Goal: Task Accomplishment & Management: Use online tool/utility

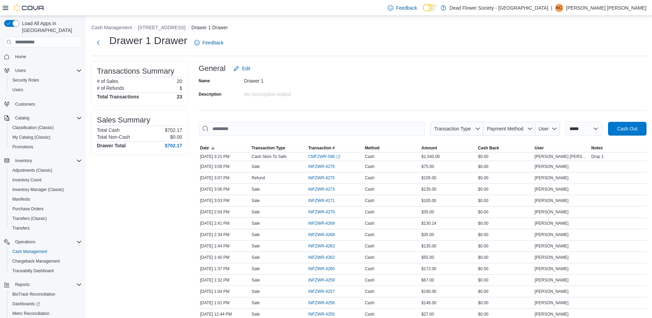
click at [8, 54] on icon "Complex example" at bounding box center [7, 57] width 6 height 6
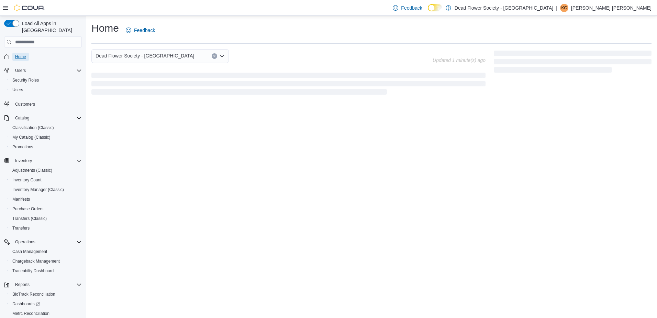
click at [25, 54] on span "Home" at bounding box center [20, 57] width 11 height 6
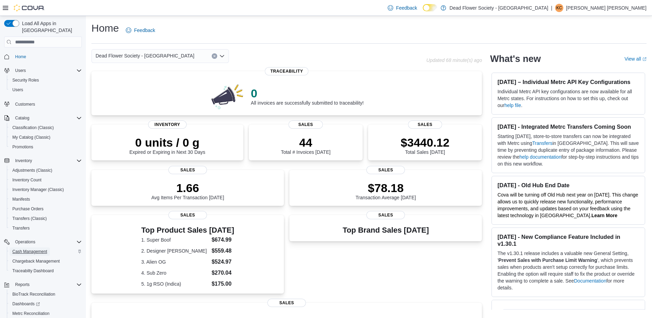
click at [47, 249] on span "Cash Management" at bounding box center [29, 252] width 35 height 6
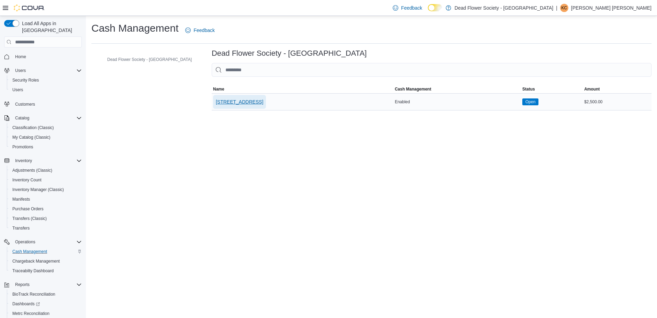
click at [227, 104] on span "[STREET_ADDRESS]" at bounding box center [239, 101] width 47 height 7
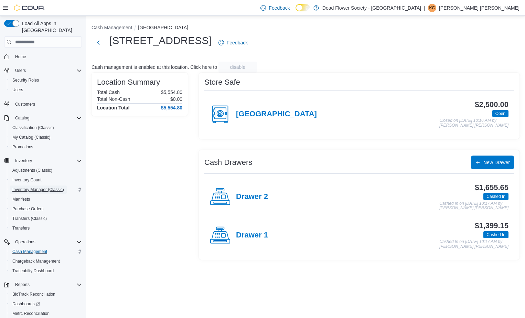
click at [40, 187] on span "Inventory Manager (Classic)" at bounding box center [38, 190] width 52 height 6
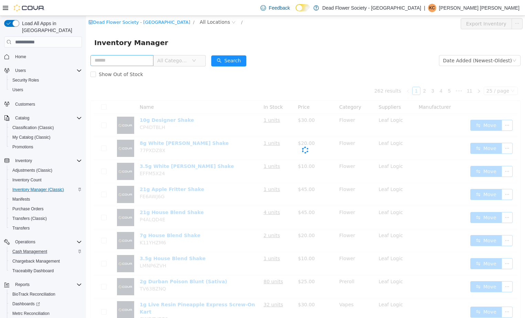
click at [123, 62] on input "text" at bounding box center [121, 60] width 63 height 11
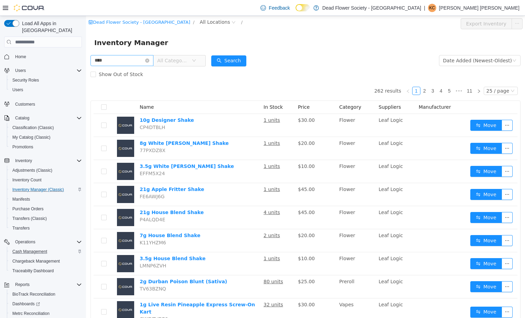
type input "****"
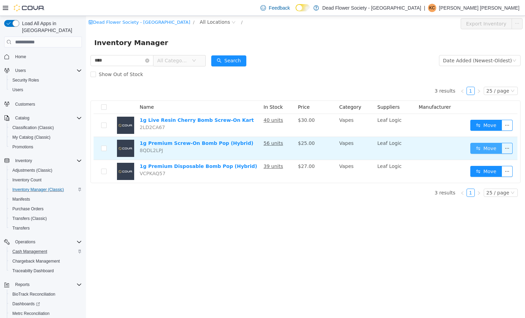
click at [487, 150] on button "Move" at bounding box center [486, 148] width 32 height 11
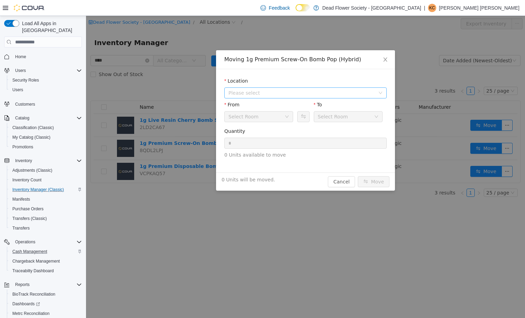
click at [335, 96] on span "Please select" at bounding box center [303, 93] width 150 height 10
click at [290, 117] on span "[STREET_ADDRESS]" at bounding box center [266, 118] width 48 height 6
click at [384, 59] on icon "icon: close" at bounding box center [385, 60] width 6 height 6
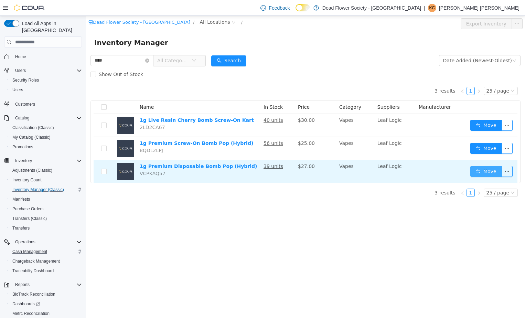
click at [487, 171] on button "Move" at bounding box center [486, 171] width 32 height 11
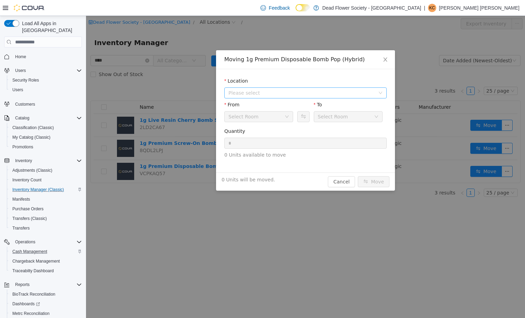
click at [287, 92] on span "Please select" at bounding box center [301, 92] width 146 height 7
click at [285, 120] on span "[STREET_ADDRESS]" at bounding box center [266, 118] width 48 height 6
click at [389, 59] on span "Close" at bounding box center [384, 59] width 19 height 19
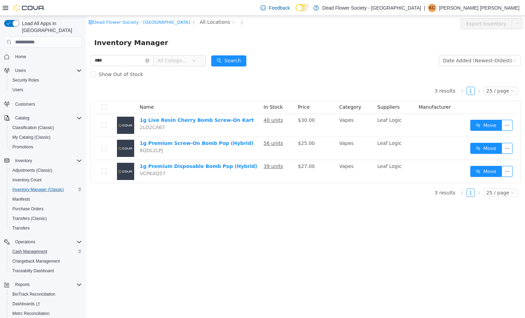
click at [496, 6] on p "[PERSON_NAME] [PERSON_NAME]" at bounding box center [479, 8] width 80 height 8
click at [483, 68] on span "Sign Out" at bounding box center [475, 67] width 19 height 7
